Goal: Task Accomplishment & Management: Complete application form

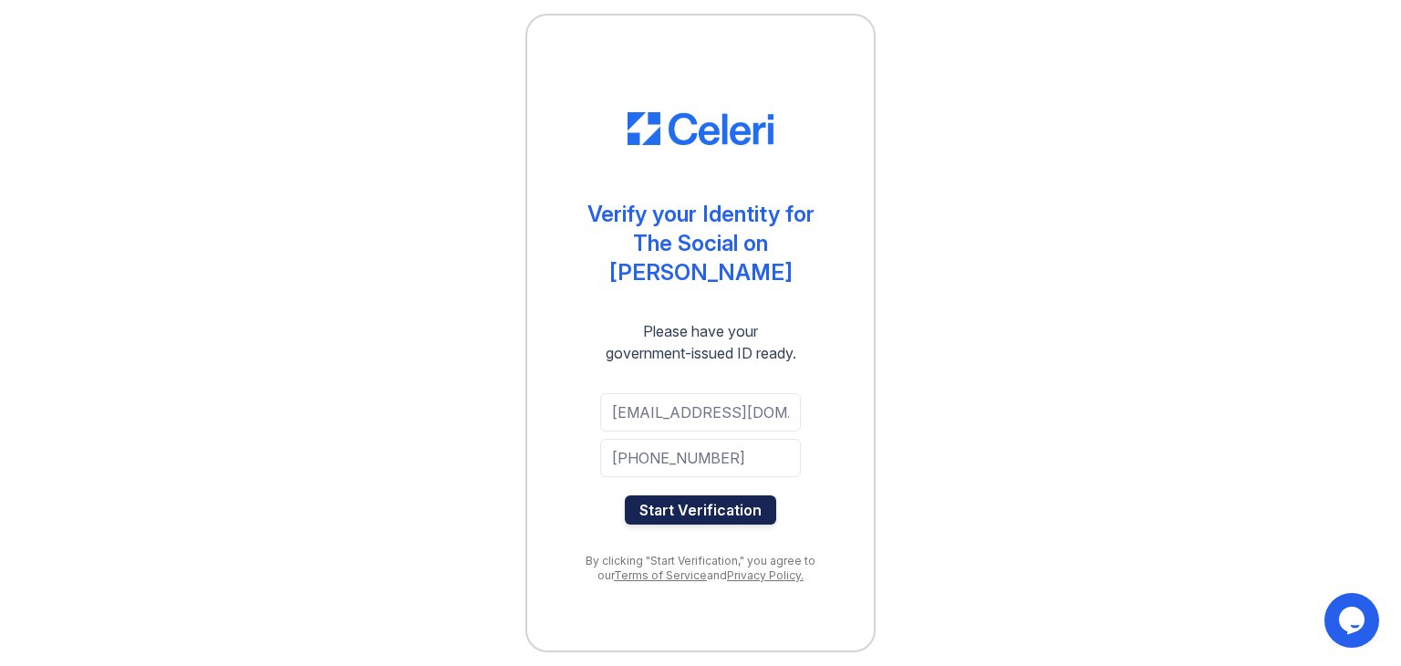
click at [692, 495] on button "Start Verification" at bounding box center [700, 509] width 151 height 29
